Goal: Information Seeking & Learning: Learn about a topic

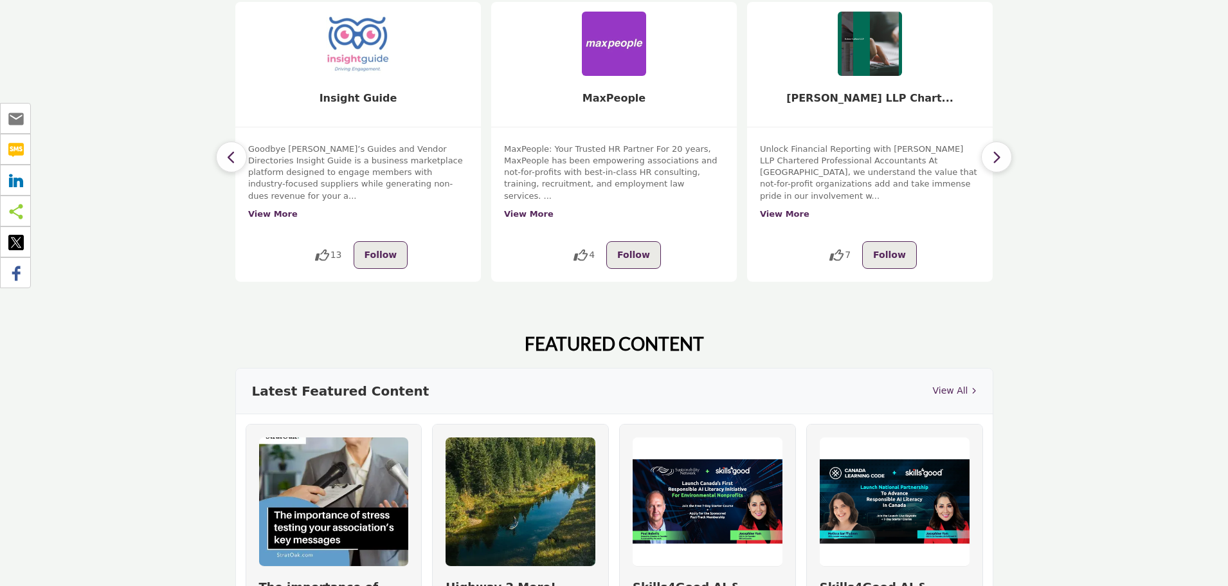
scroll to position [193, 0]
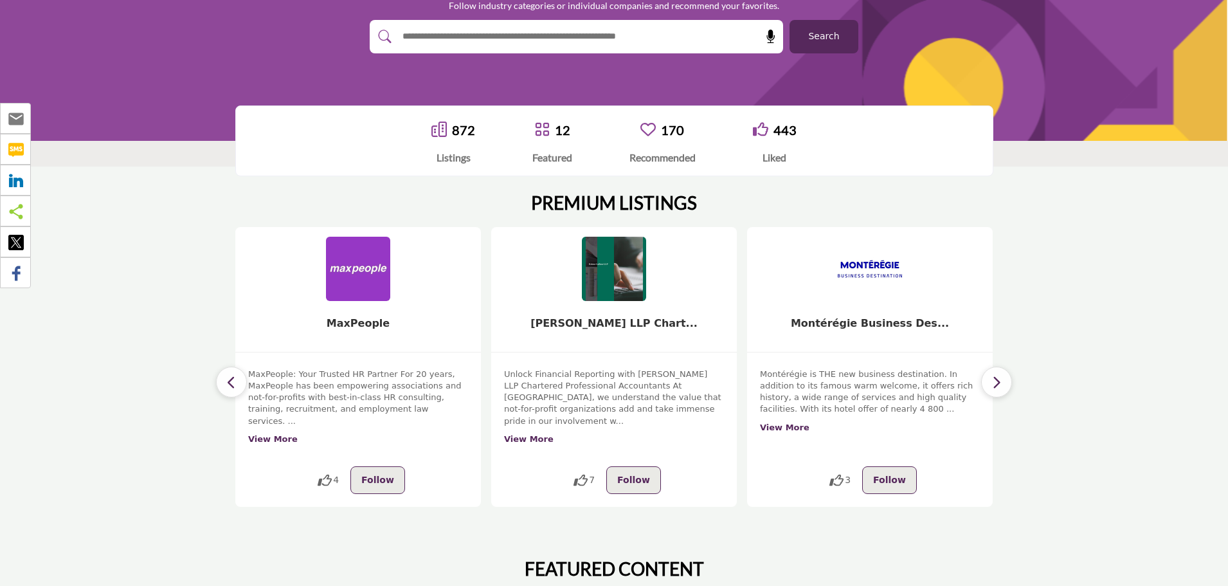
click at [449, 47] on div at bounding box center [563, 36] width 386 height 33
click at [451, 37] on input "text" at bounding box center [548, 36] width 307 height 19
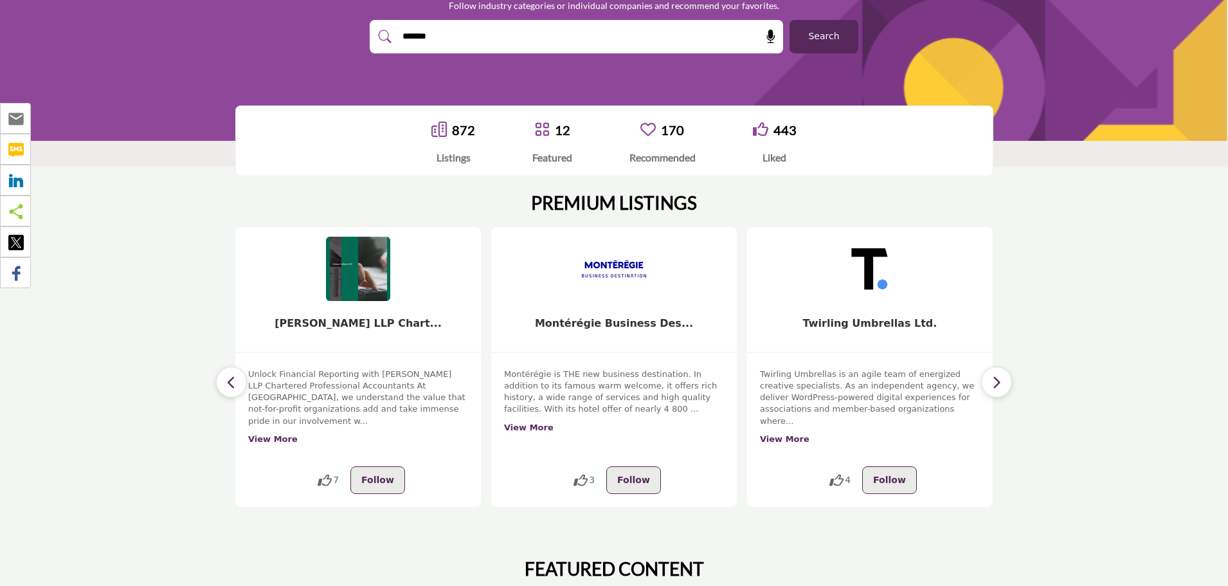
type input "*******"
click at [789, 20] on button "Search" at bounding box center [823, 36] width 69 height 33
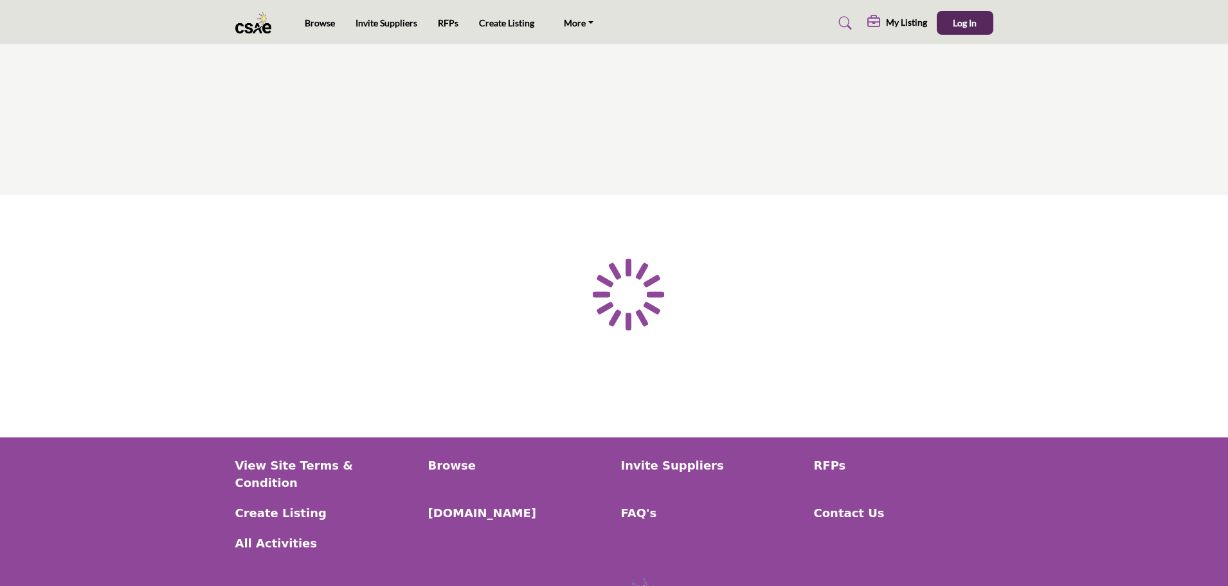
type input "*******"
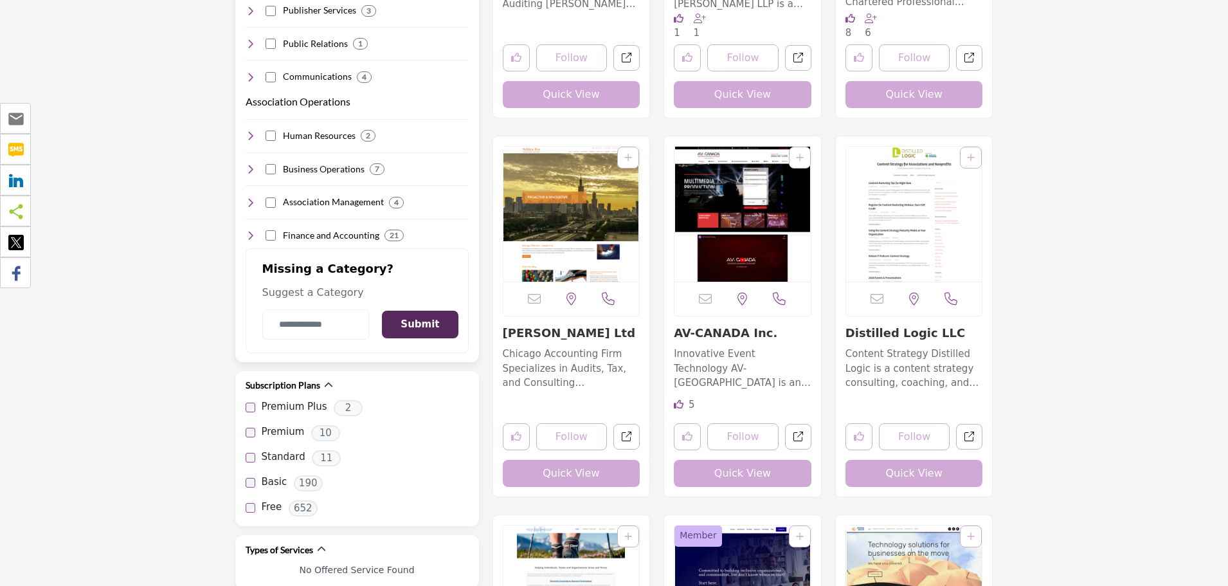
scroll to position [1350, 0]
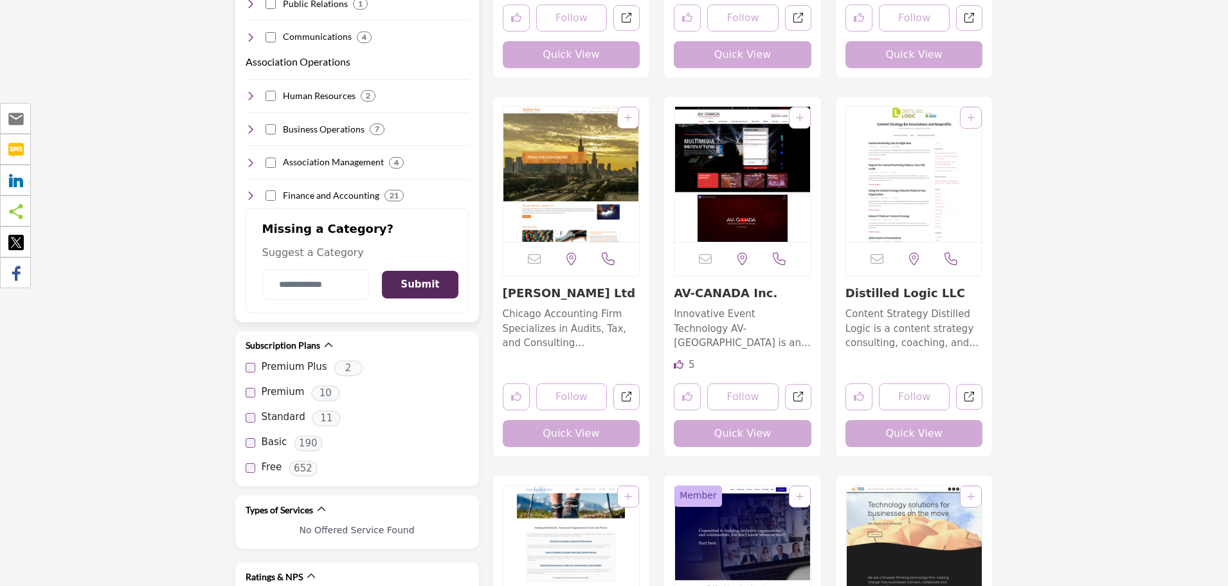
click at [336, 189] on h4 "Finance and Accounting" at bounding box center [331, 195] width 96 height 13
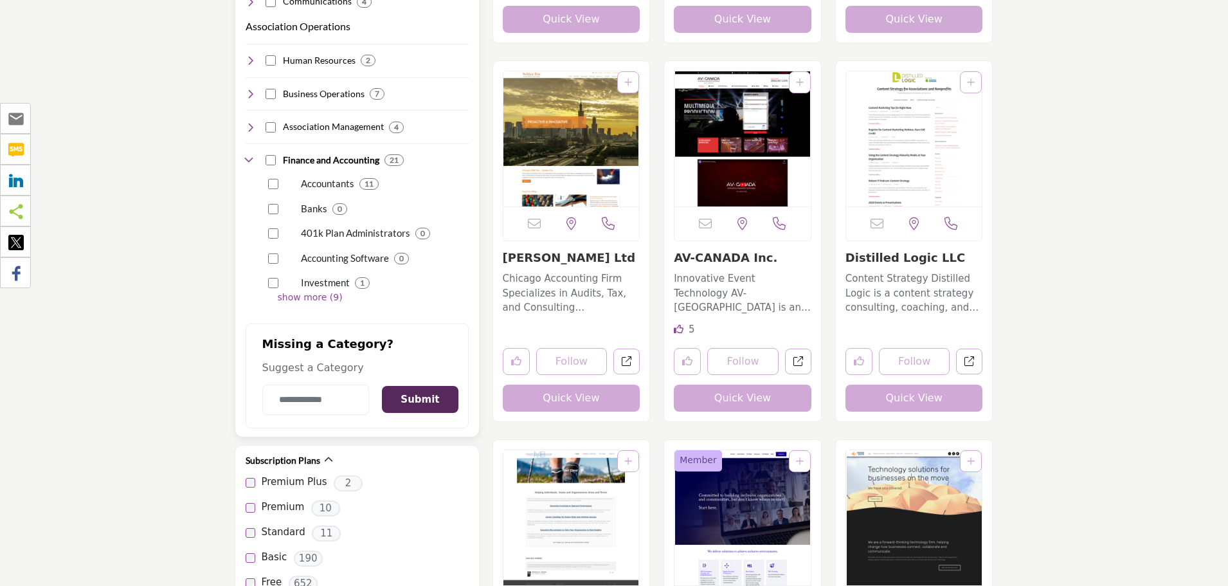
scroll to position [1414, 0]
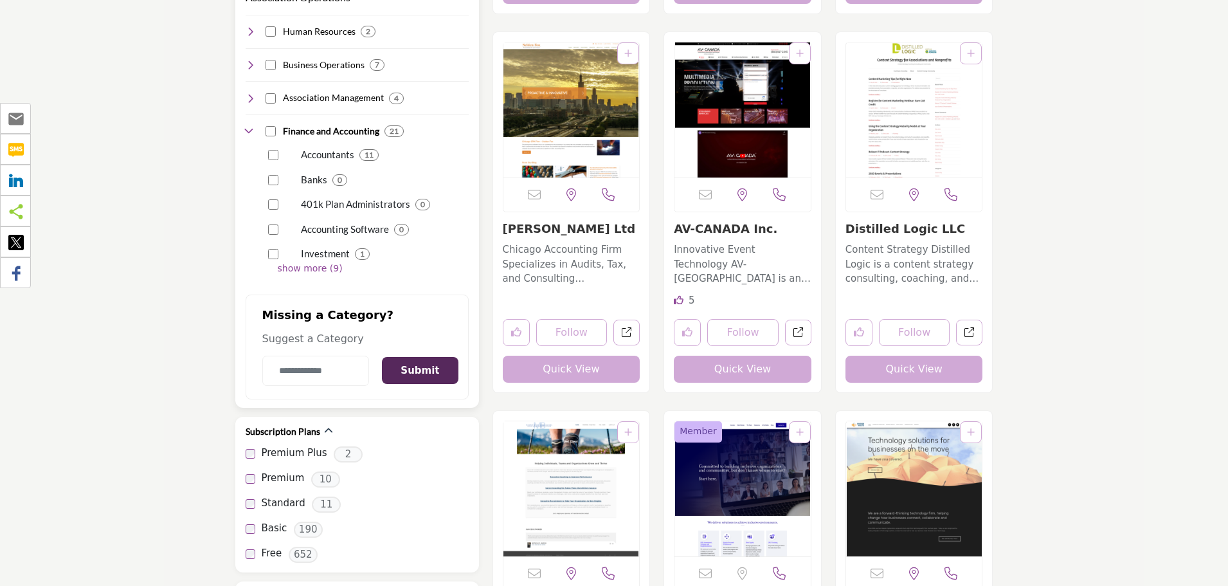
click at [310, 262] on p "show more (9)" at bounding box center [373, 268] width 191 height 13
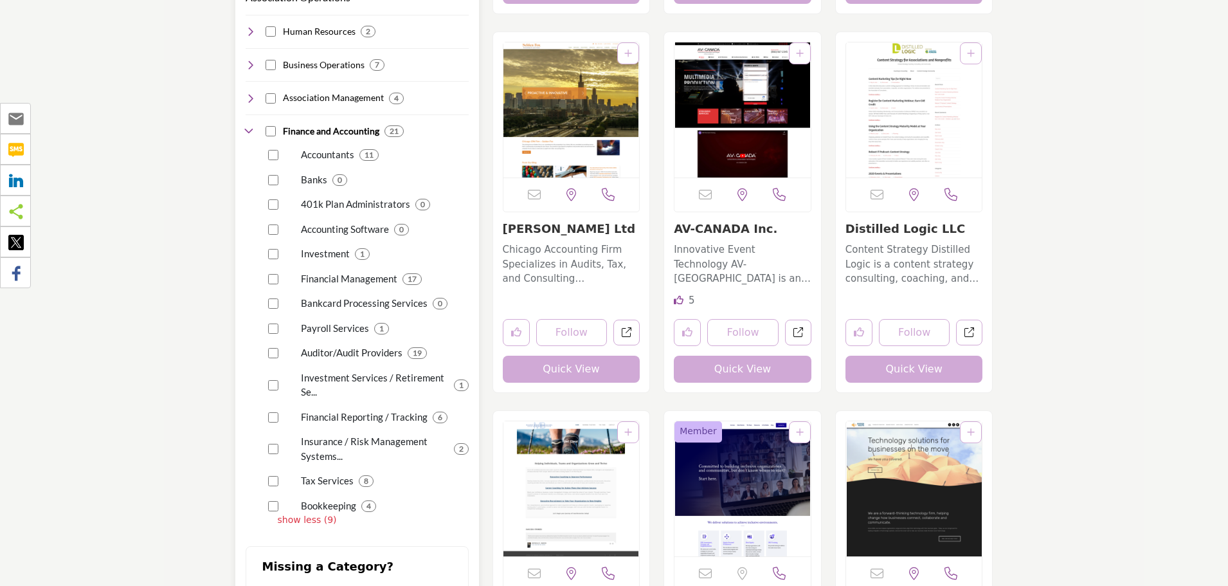
click at [334, 345] on p "Auditor/Audit Providers" at bounding box center [352, 352] width 102 height 15
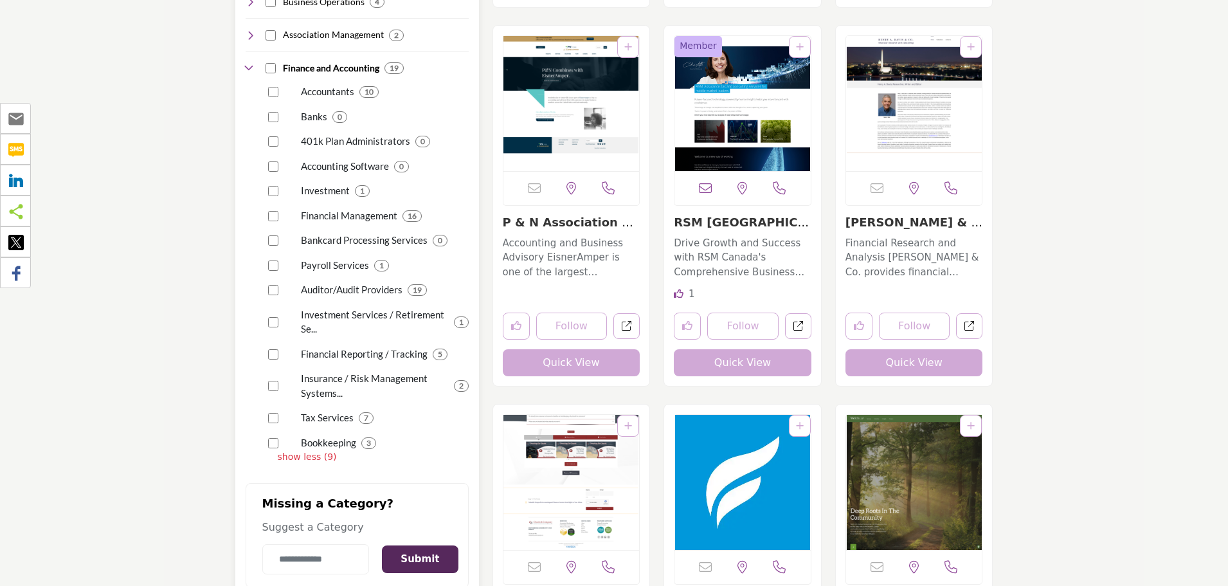
scroll to position [1478, 0]
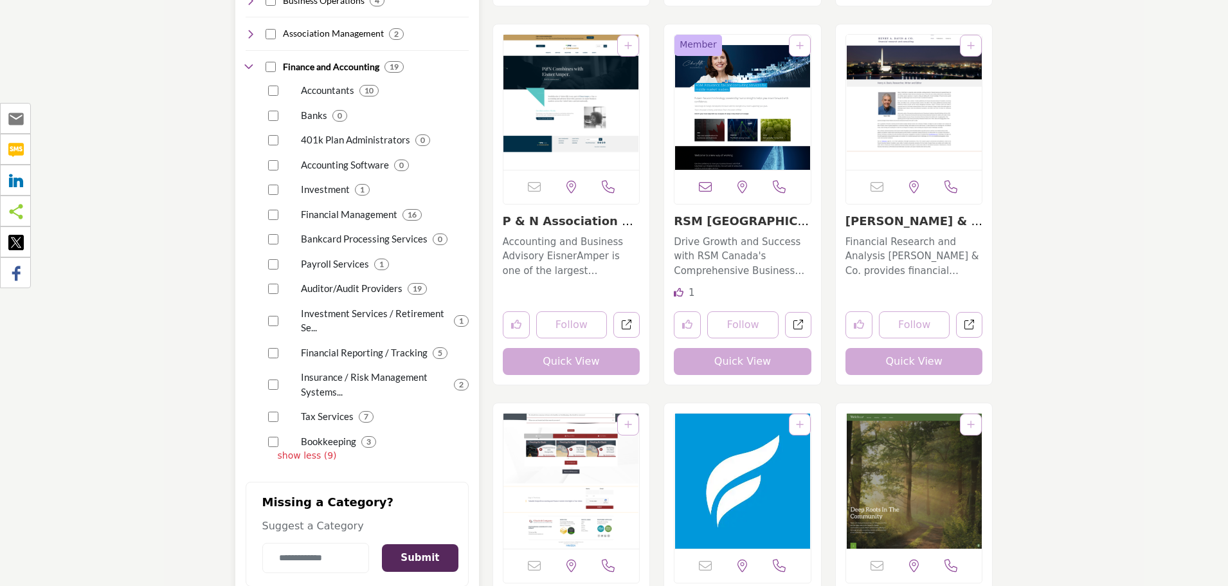
click at [384, 281] on p "Auditor/Audit Providers" at bounding box center [352, 288] width 102 height 15
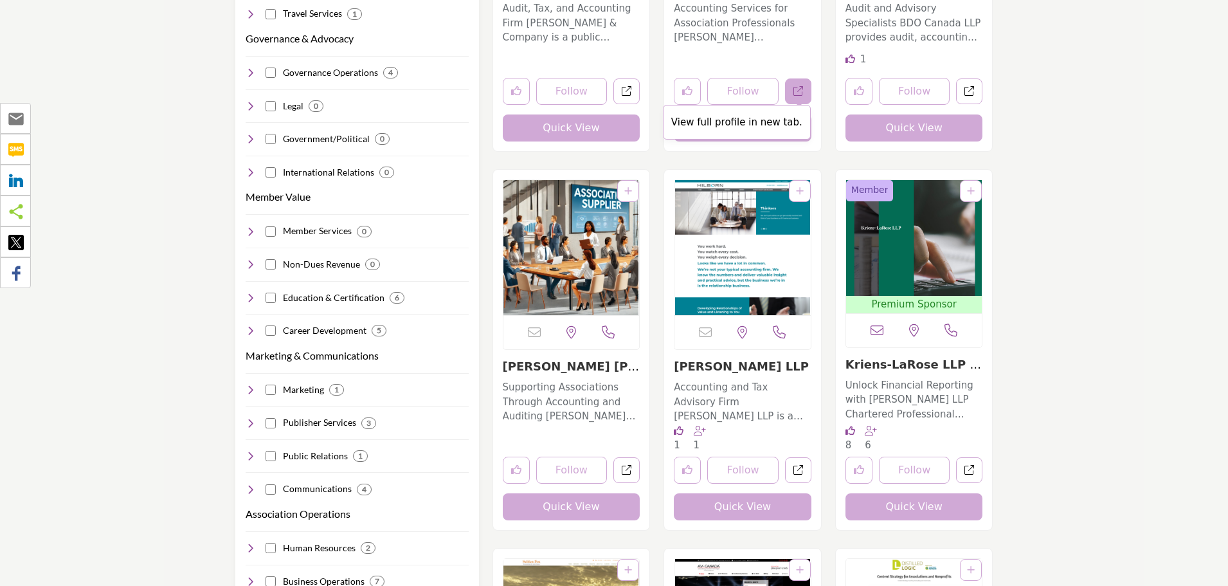
scroll to position [900, 0]
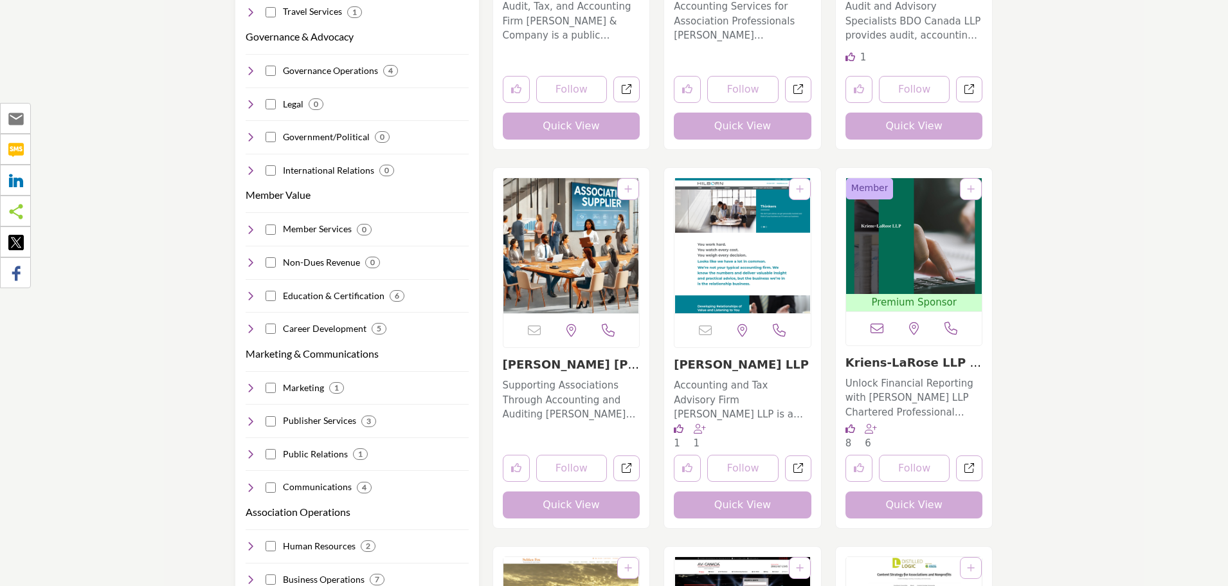
click at [878, 330] on icon at bounding box center [876, 328] width 13 height 13
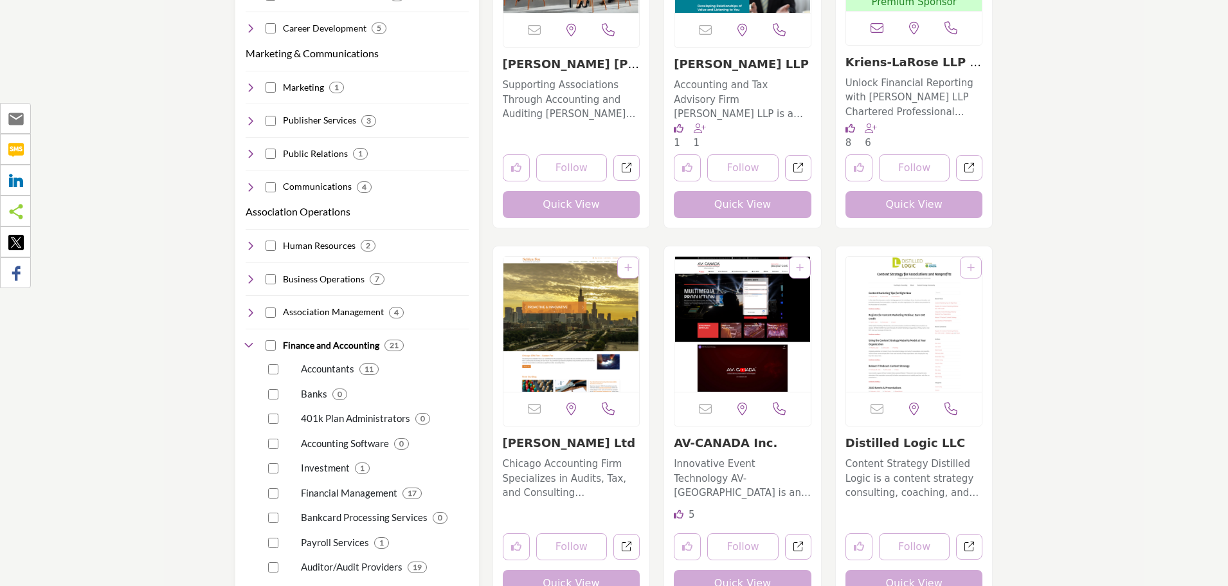
scroll to position [1221, 0]
